Goal: Information Seeking & Learning: Learn about a topic

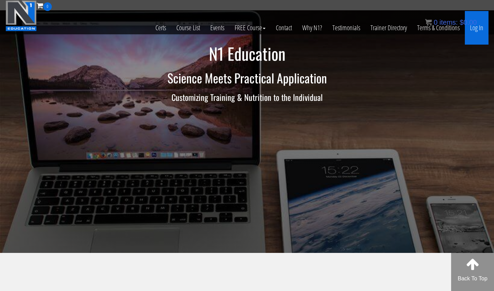
click at [344, 31] on link "Log In" at bounding box center [477, 28] width 24 height 34
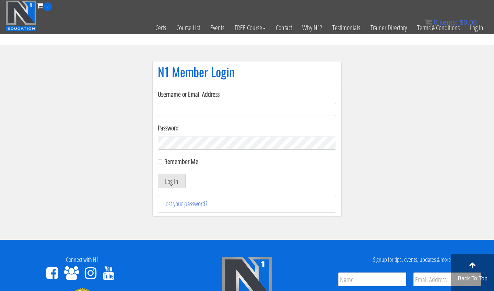
type input "m.lopez0288@gmail.com"
click at [171, 181] on button "Log In" at bounding box center [172, 181] width 28 height 14
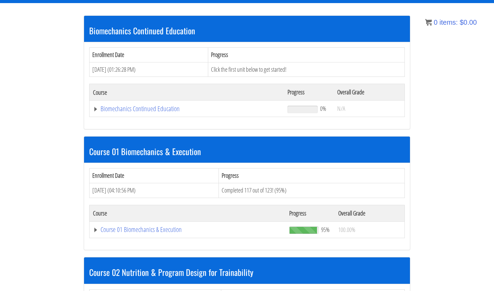
scroll to position [75, 0]
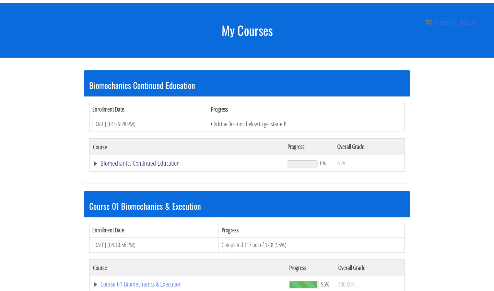
click at [169, 160] on link "Biomechanics Continued Education" at bounding box center [187, 163] width 188 height 7
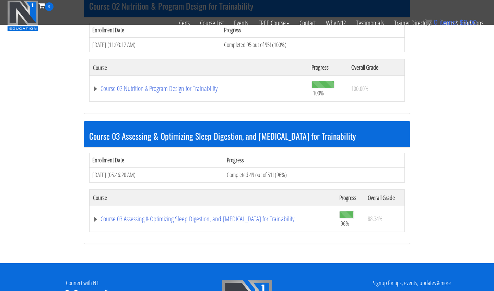
scroll to position [434, 0]
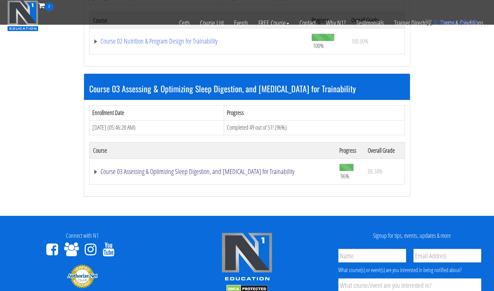
click at [175, 170] on link "Course 03 Assessing & Optimizing Sleep Digestion, and [MEDICAL_DATA] for Traina…" at bounding box center [212, 171] width 239 height 7
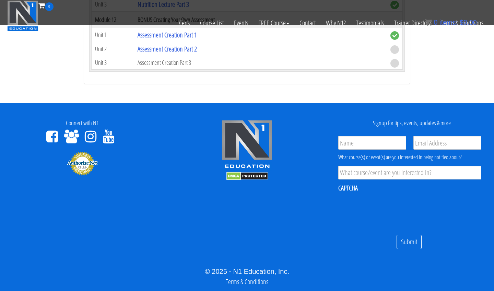
scroll to position [1429, 0]
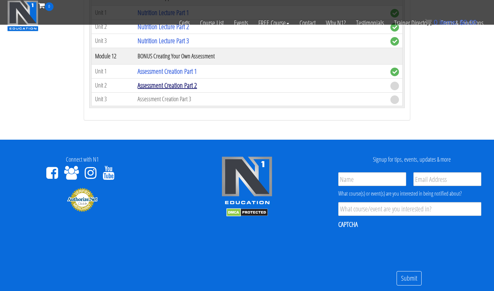
click at [182, 82] on link "Assessment Creation Part 2" at bounding box center [167, 85] width 59 height 9
